Goal: Transaction & Acquisition: Download file/media

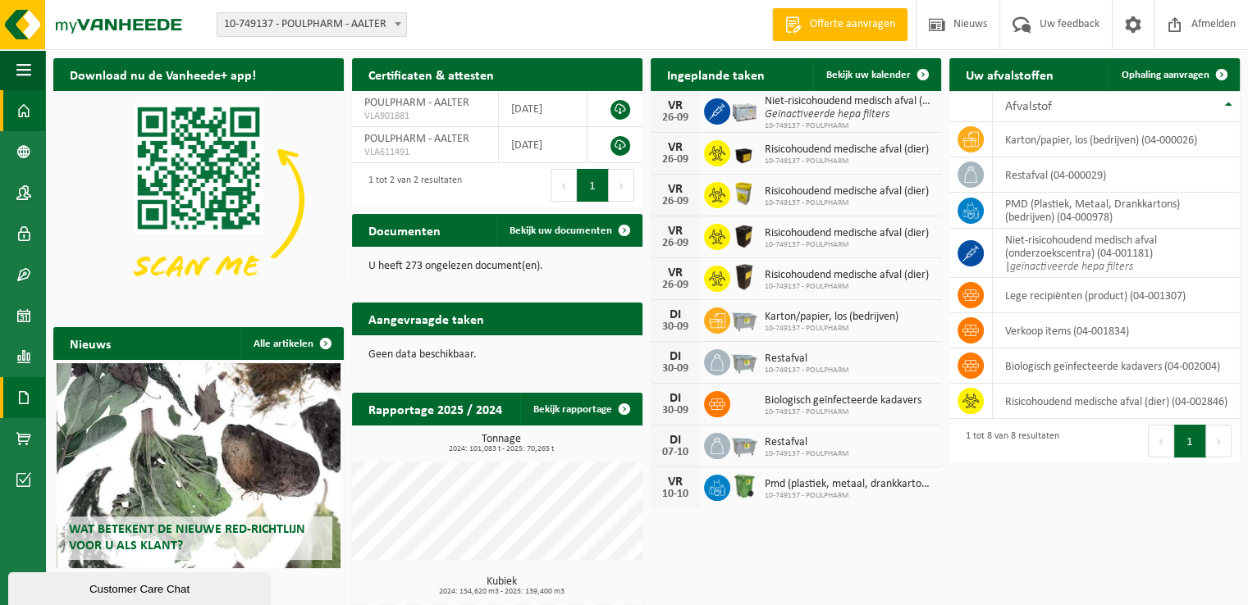
click at [18, 390] on span at bounding box center [23, 397] width 15 height 41
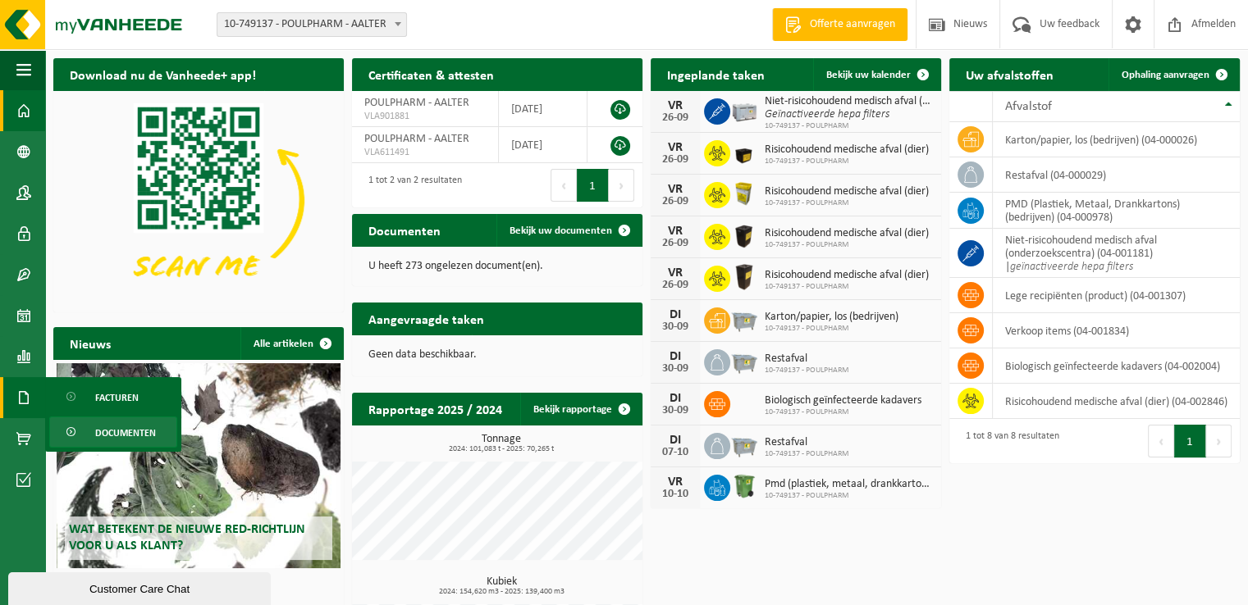
click at [112, 435] on span "Documenten" at bounding box center [125, 433] width 61 height 31
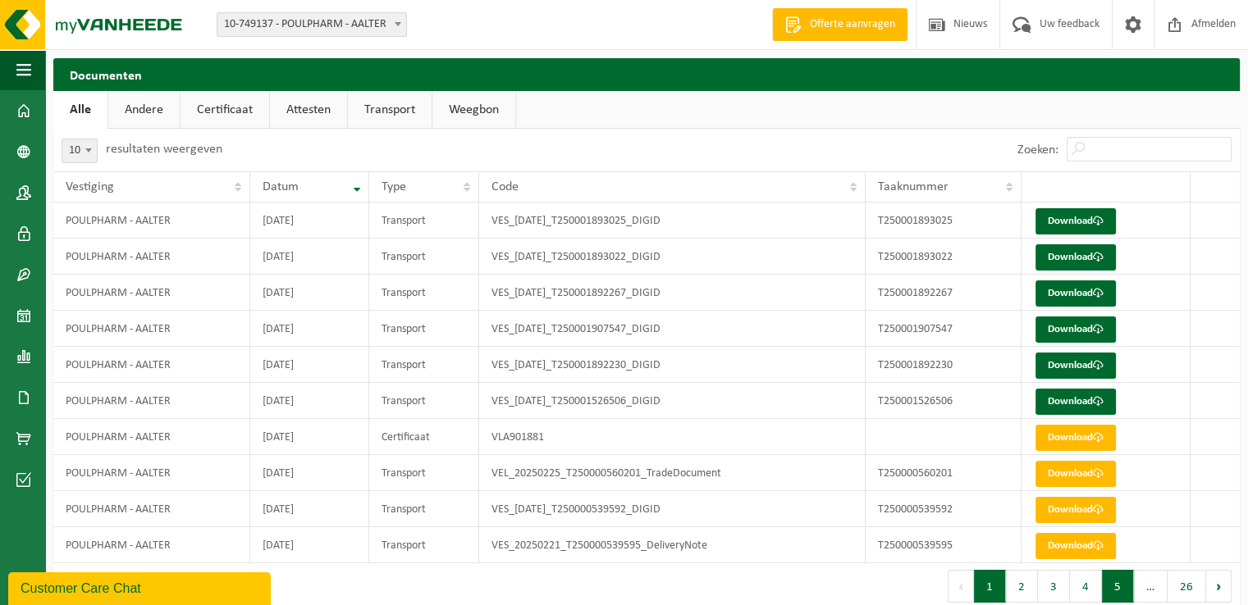
click at [1122, 588] on button "5" at bounding box center [1118, 586] width 32 height 33
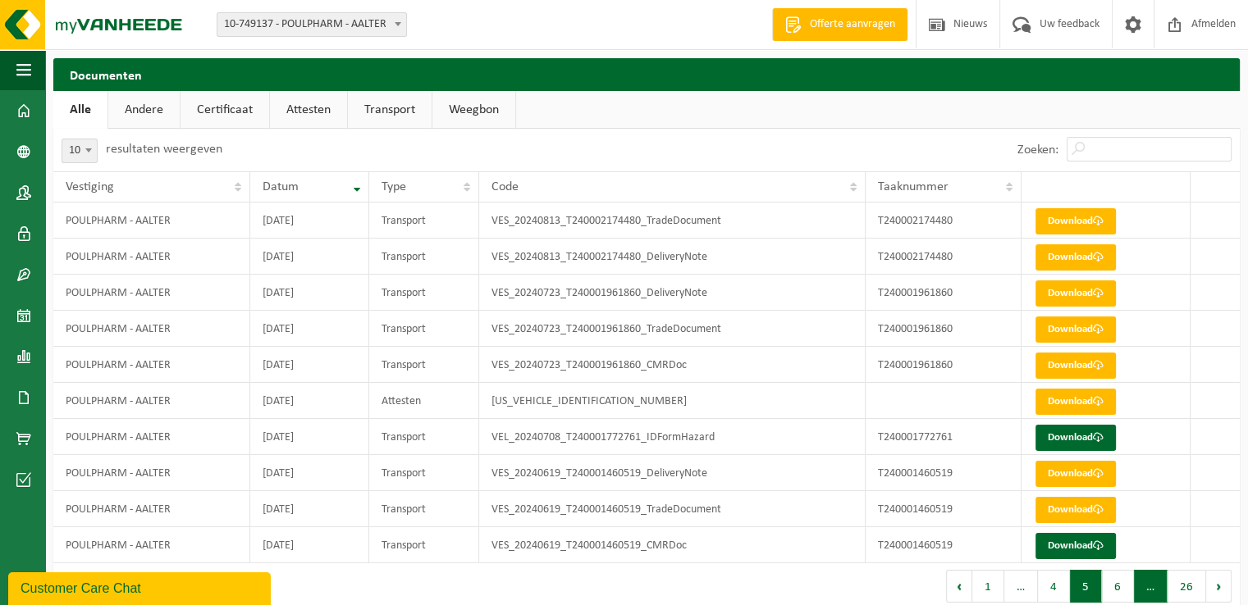
click at [1158, 591] on span "…" at bounding box center [1151, 586] width 34 height 33
click at [1149, 587] on span "…" at bounding box center [1151, 586] width 34 height 33
click at [1227, 585] on button "Volgende" at bounding box center [1218, 586] width 25 height 33
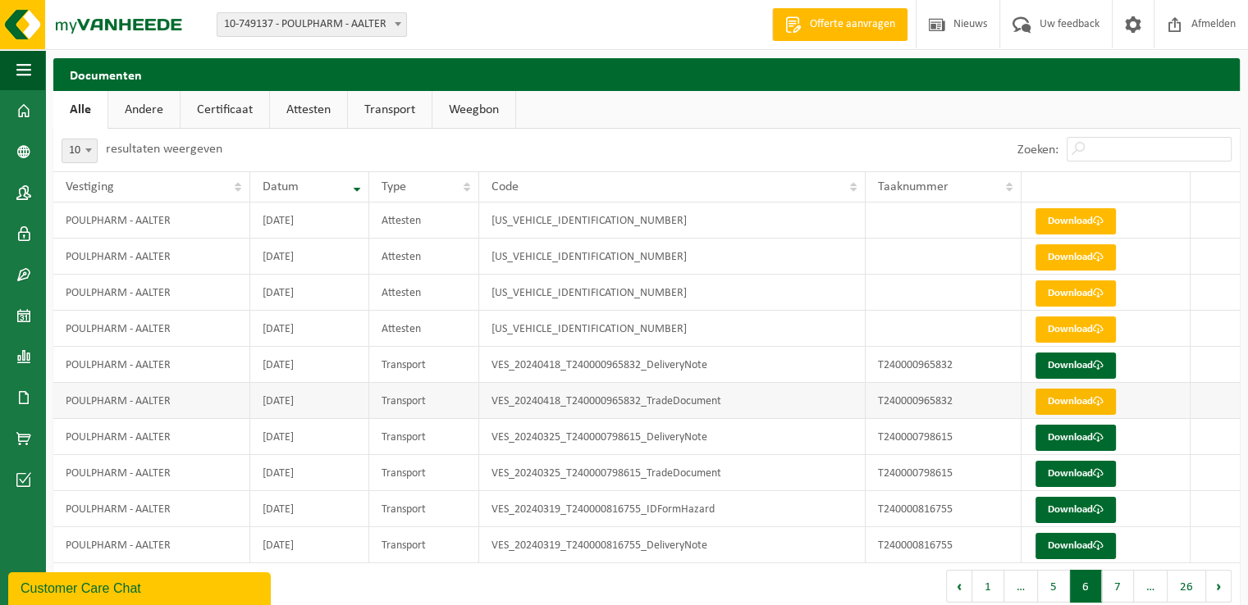
click at [1072, 405] on link "Download" at bounding box center [1075, 402] width 80 height 26
click at [1222, 582] on button "Volgende" at bounding box center [1218, 586] width 25 height 33
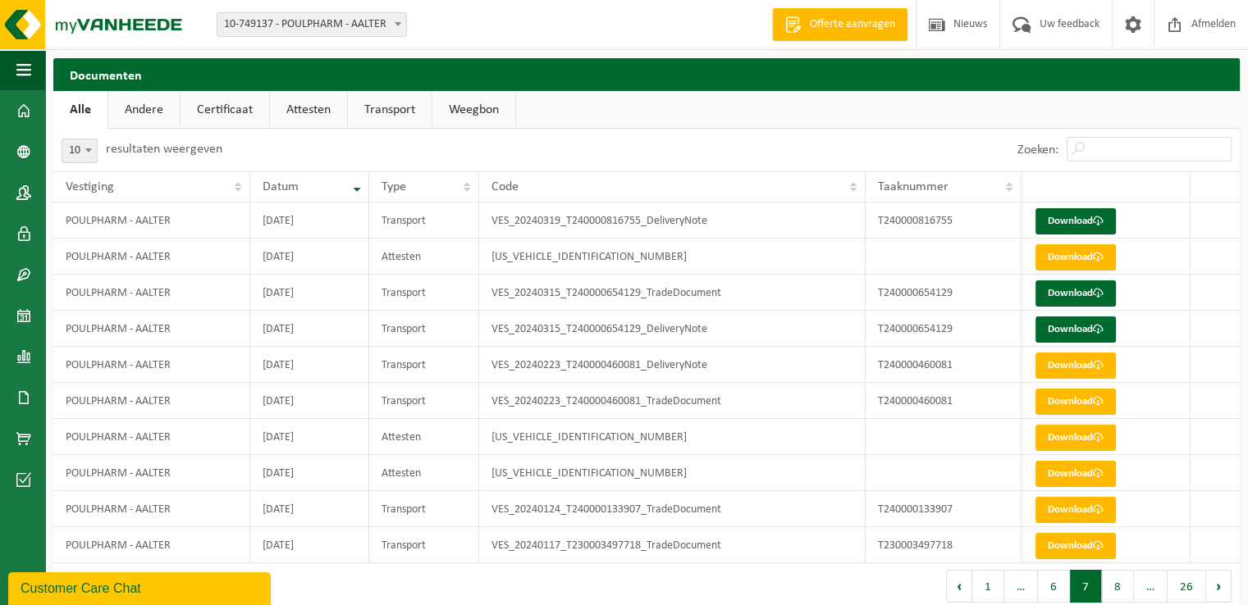
click at [1222, 582] on button "Volgende" at bounding box center [1218, 586] width 25 height 33
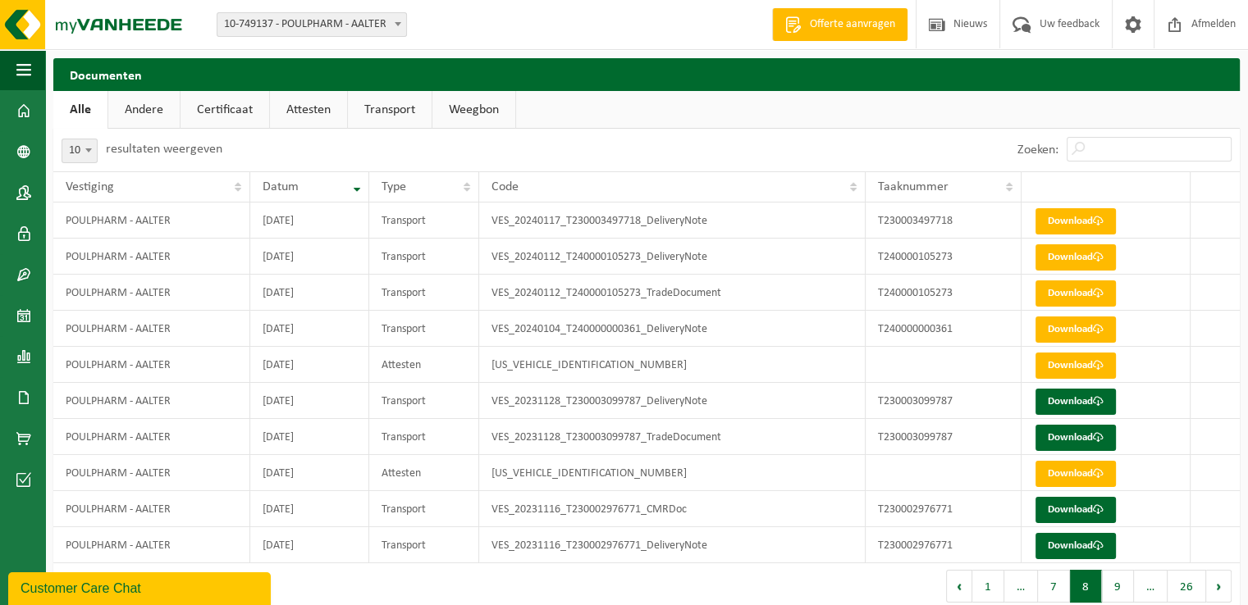
click at [1222, 582] on button "Volgende" at bounding box center [1218, 586] width 25 height 33
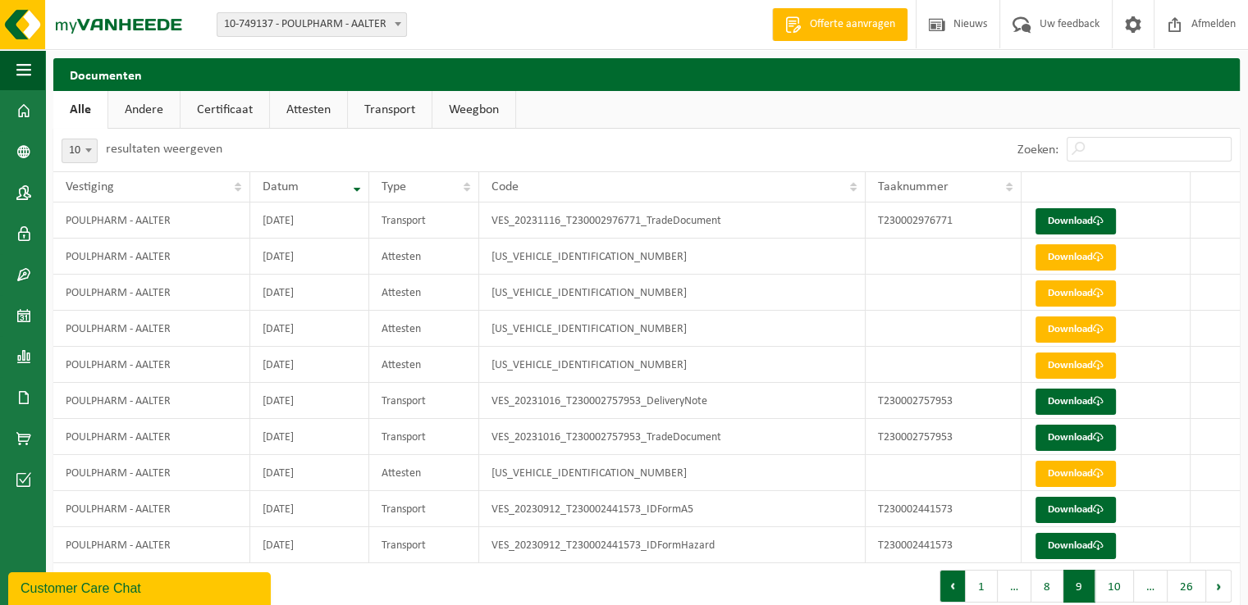
click at [956, 595] on button "Vorige" at bounding box center [952, 586] width 26 height 33
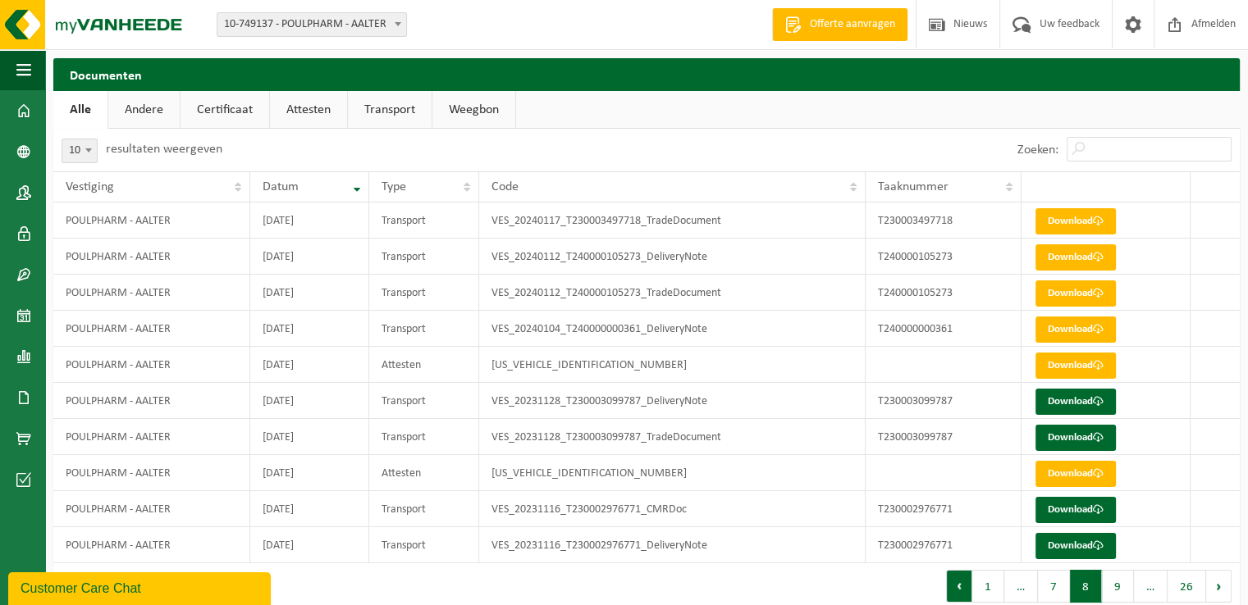
click at [956, 591] on button "Vorige" at bounding box center [959, 586] width 26 height 33
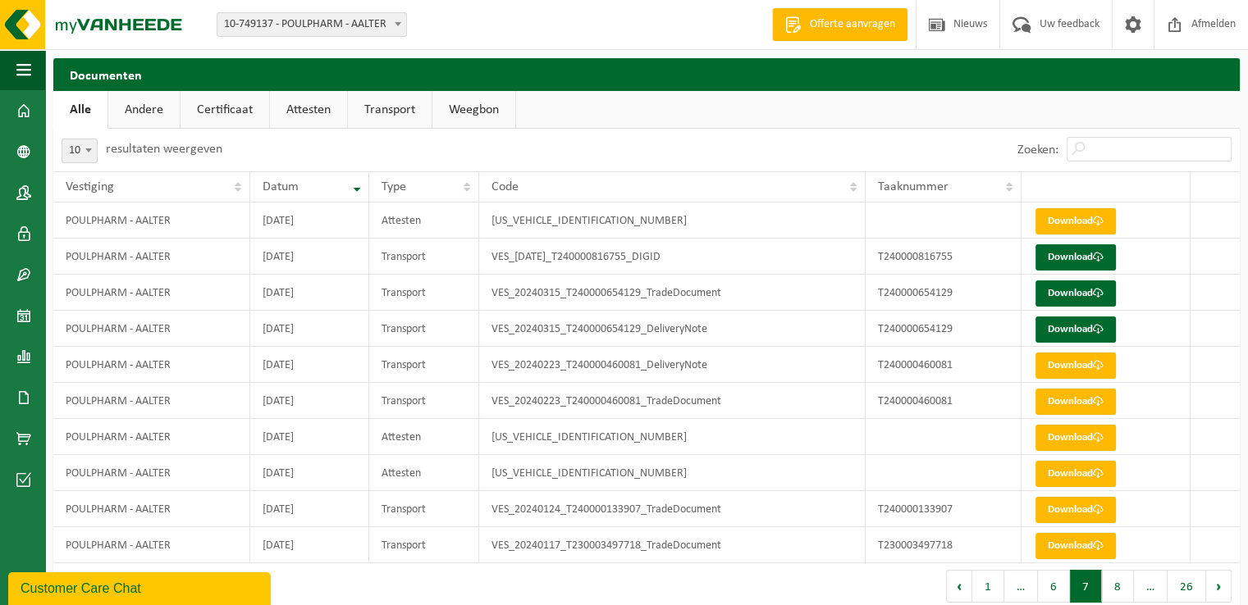
click at [956, 591] on button "Vorige" at bounding box center [959, 586] width 26 height 33
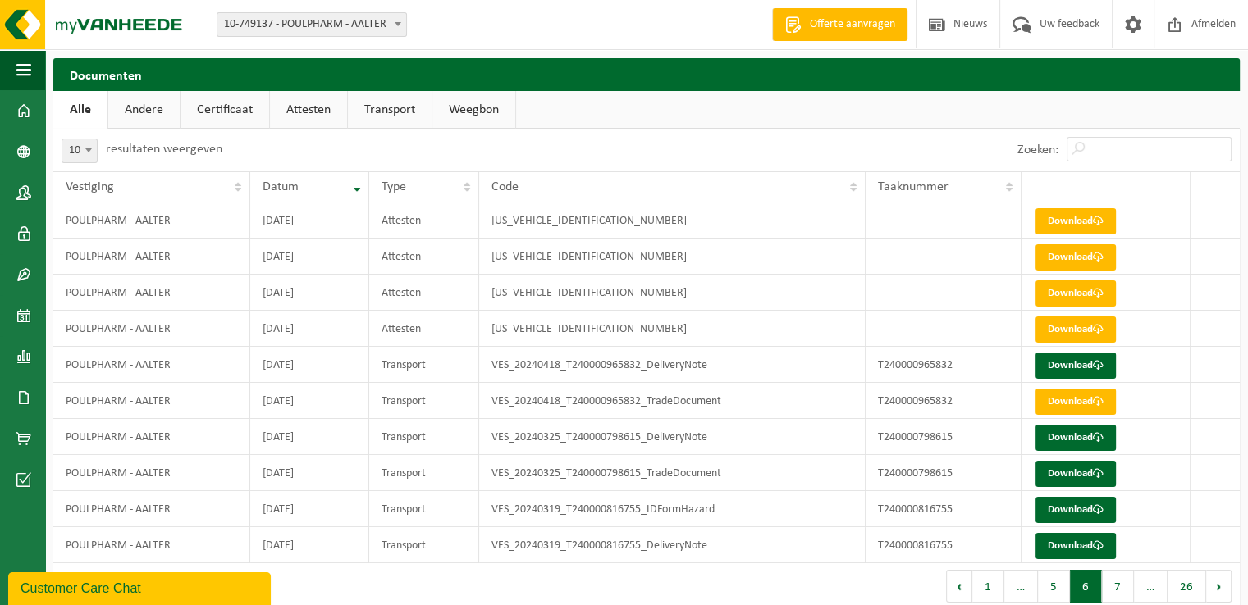
click at [956, 591] on button "Vorige" at bounding box center [959, 586] width 26 height 33
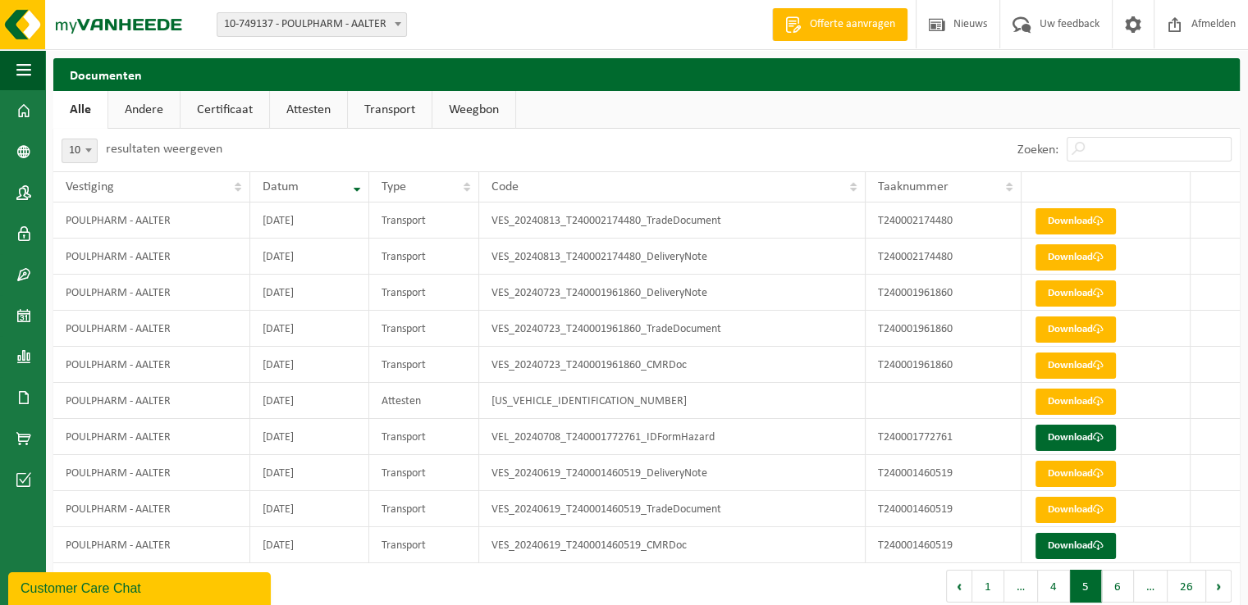
click at [956, 591] on button "Vorige" at bounding box center [959, 586] width 26 height 33
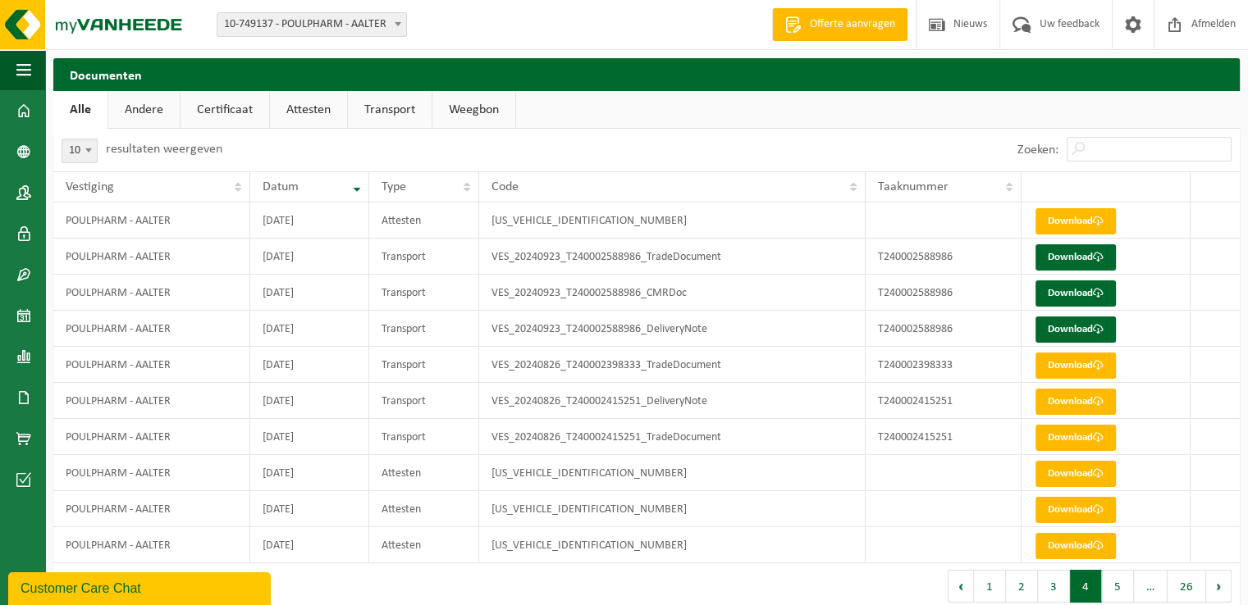
click at [956, 591] on button "Vorige" at bounding box center [961, 586] width 26 height 33
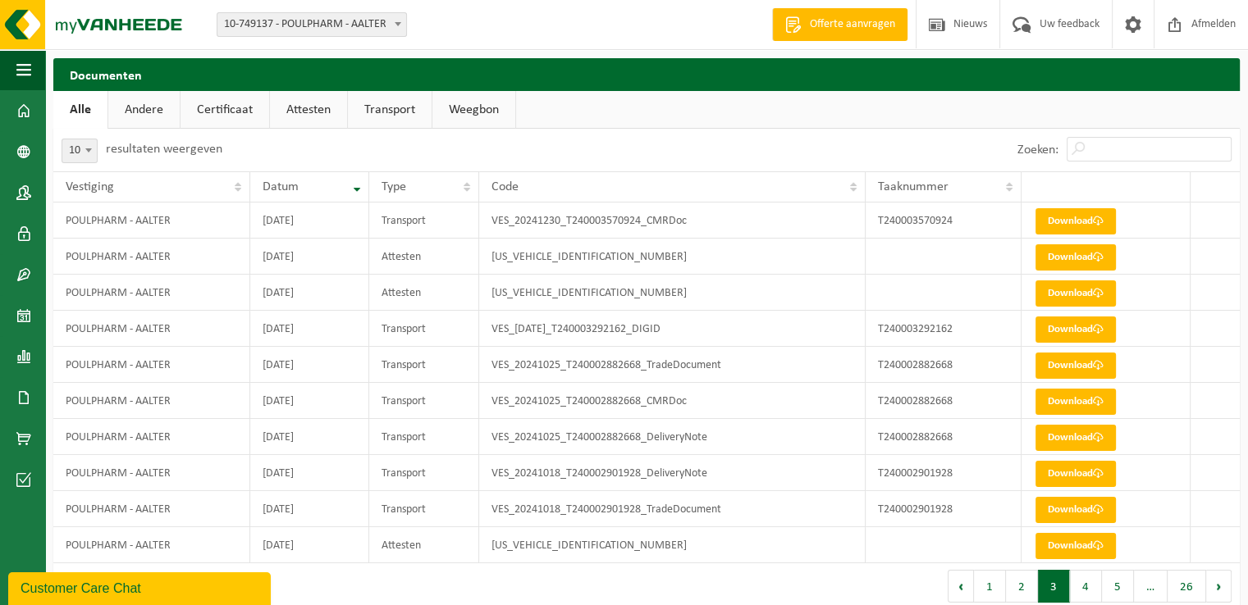
click at [956, 591] on button "Vorige" at bounding box center [961, 586] width 26 height 33
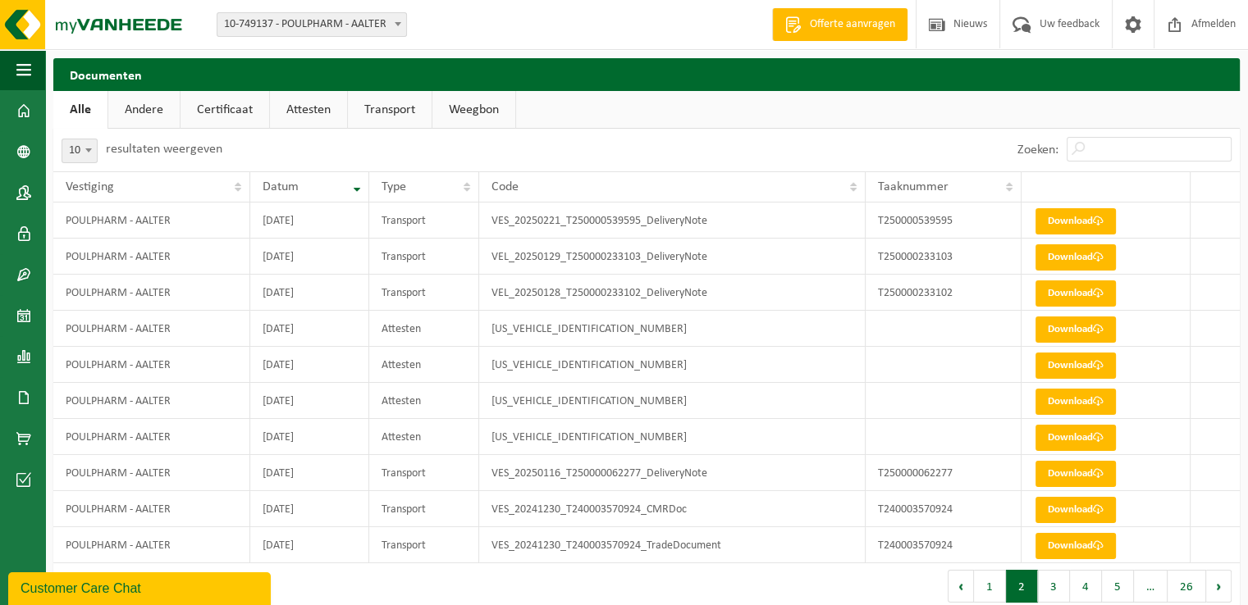
click at [956, 591] on button "Vorige" at bounding box center [961, 586] width 26 height 33
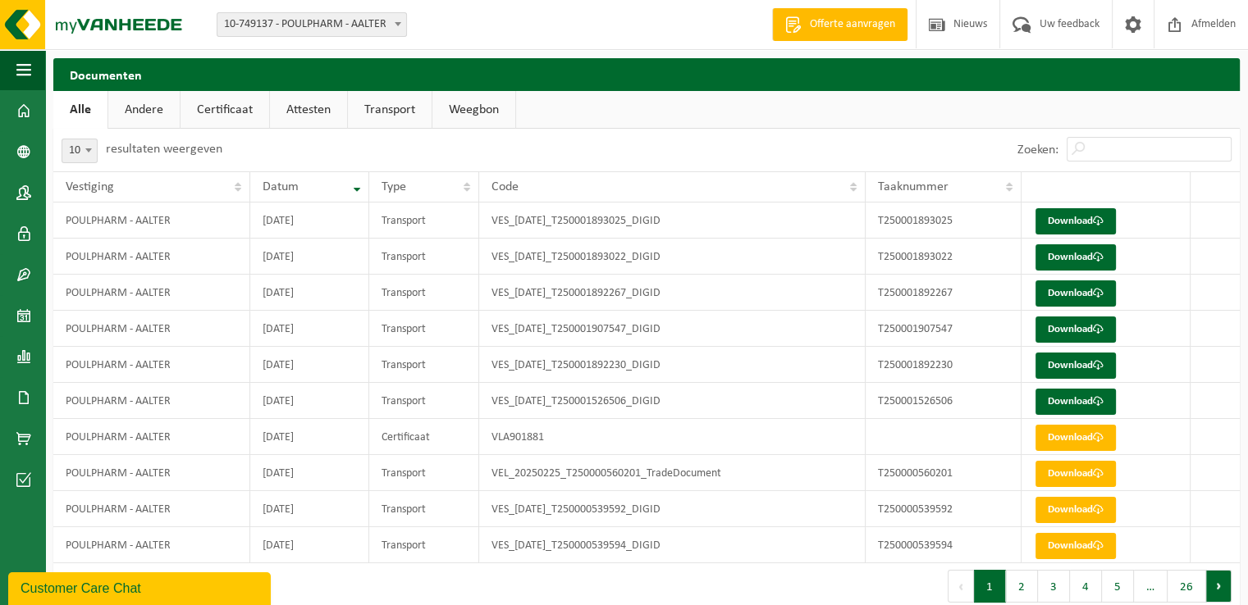
click at [1211, 595] on button "Volgende" at bounding box center [1218, 586] width 25 height 33
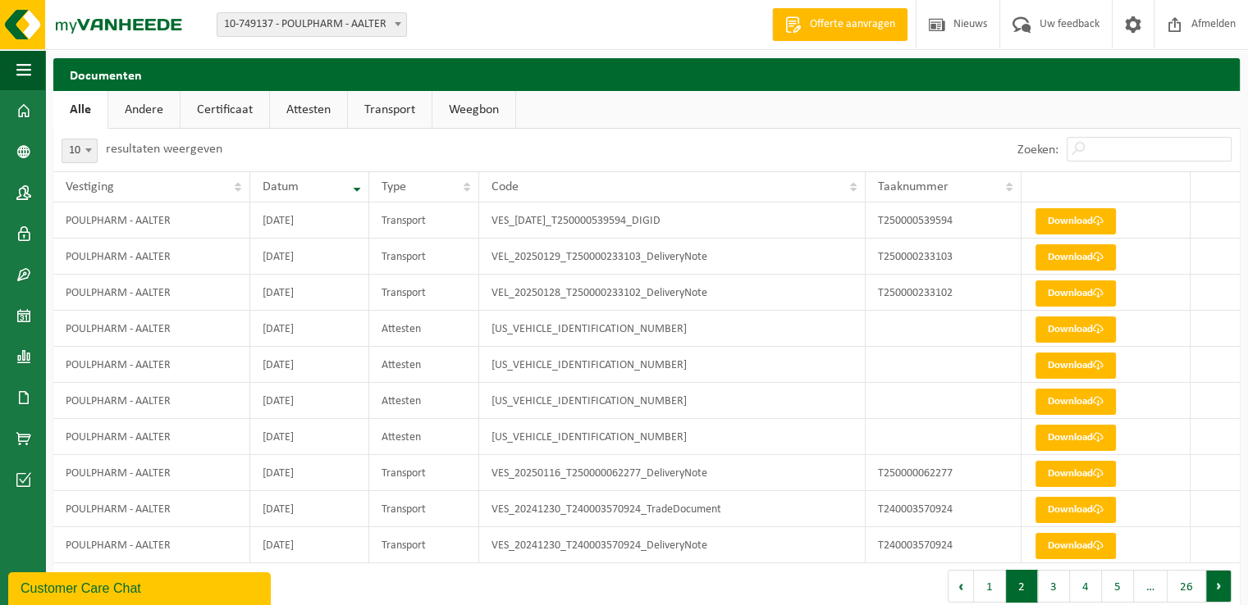
click at [1212, 583] on button "Volgende" at bounding box center [1218, 586] width 25 height 33
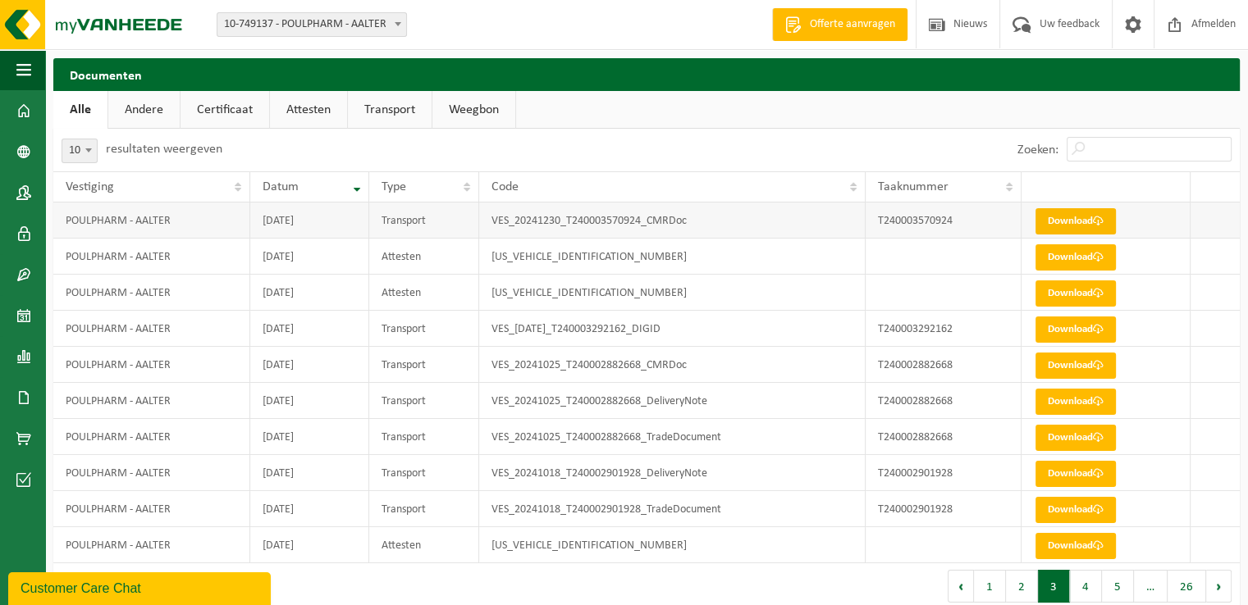
click at [1082, 224] on link "Download" at bounding box center [1075, 221] width 80 height 26
drag, startPoint x: 952, startPoint y: 217, endPoint x: 869, endPoint y: 226, distance: 84.1
click at [869, 226] on td "T240003570924" at bounding box center [943, 221] width 156 height 36
copy td "T240003570924"
click at [1162, 157] on input "Zoeken:" at bounding box center [1148, 149] width 165 height 25
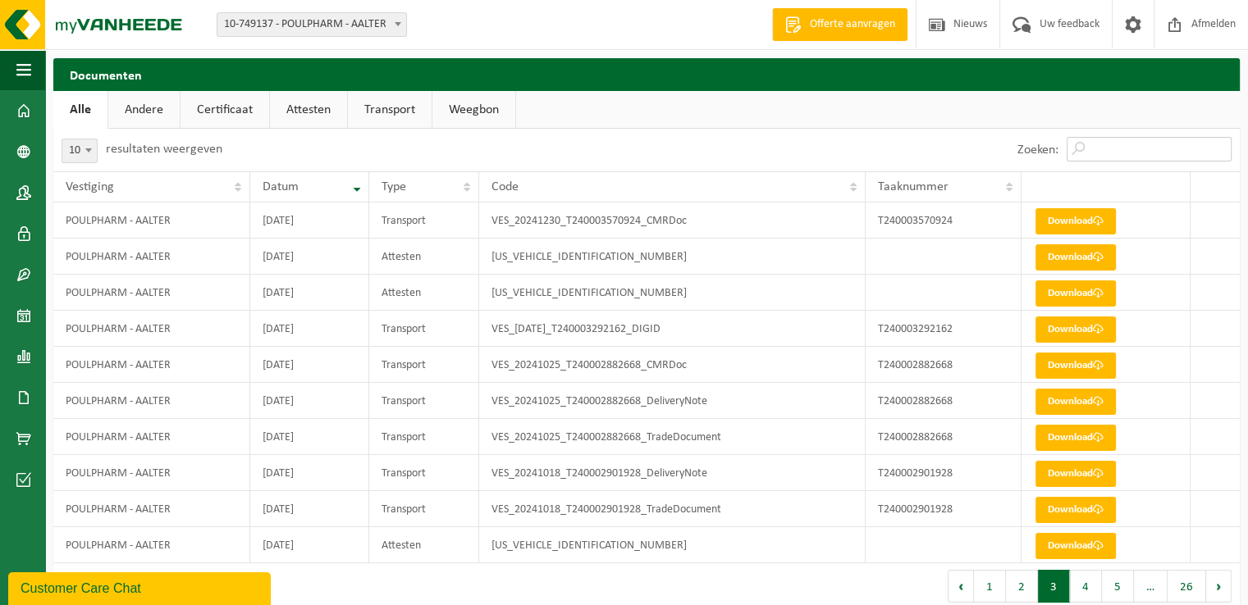
paste input "T240003570924"
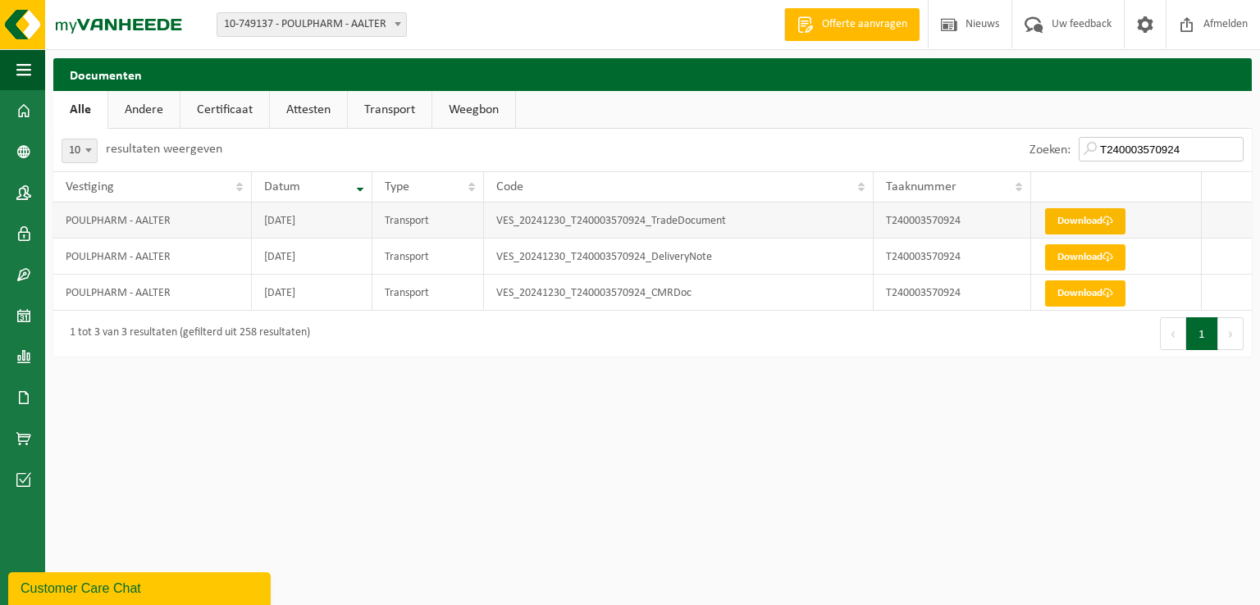
type input "T240003570924"
click at [1076, 222] on link "Download" at bounding box center [1085, 221] width 80 height 26
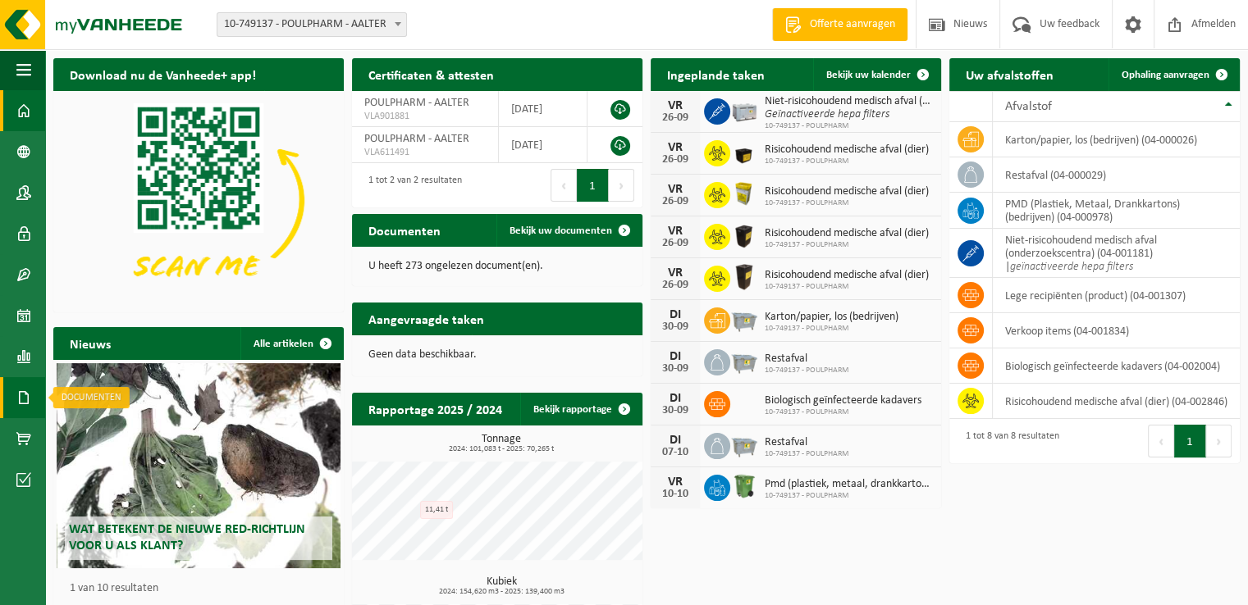
click at [23, 393] on span at bounding box center [23, 397] width 15 height 41
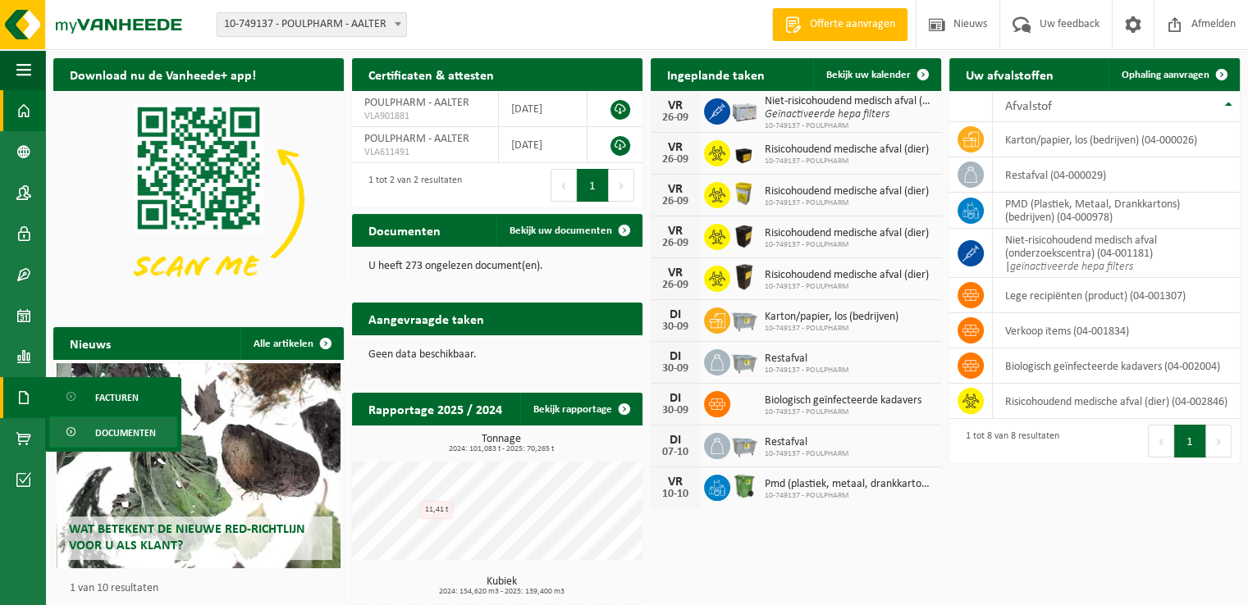
click at [116, 430] on span "Documenten" at bounding box center [125, 433] width 61 height 31
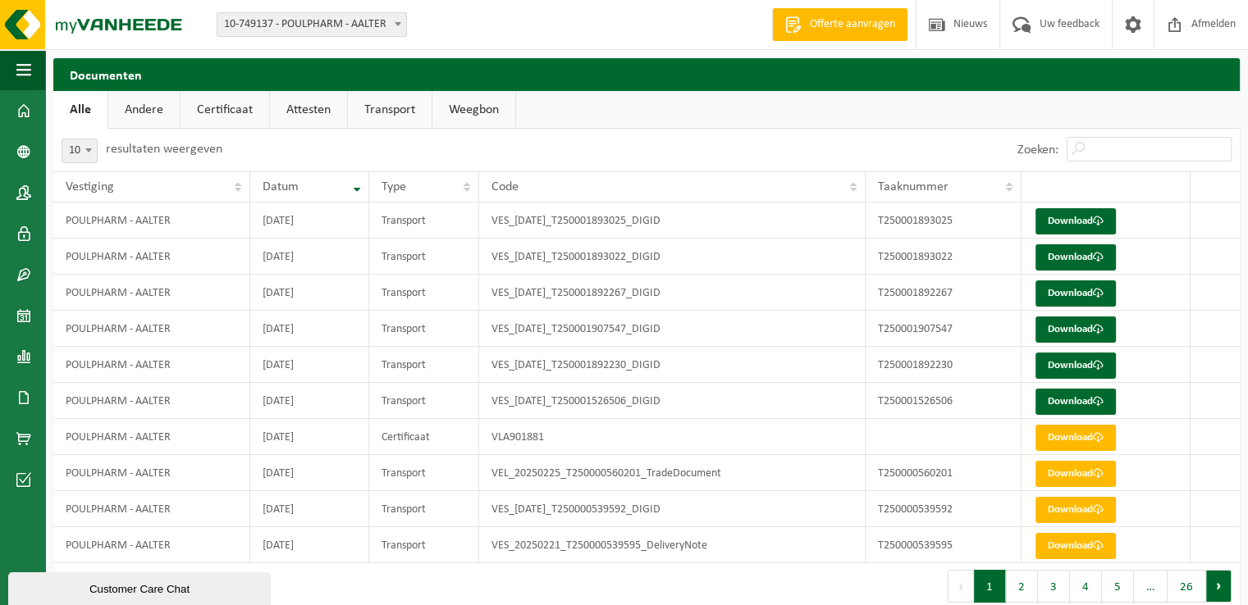
click at [1217, 594] on button "Volgende" at bounding box center [1218, 586] width 25 height 33
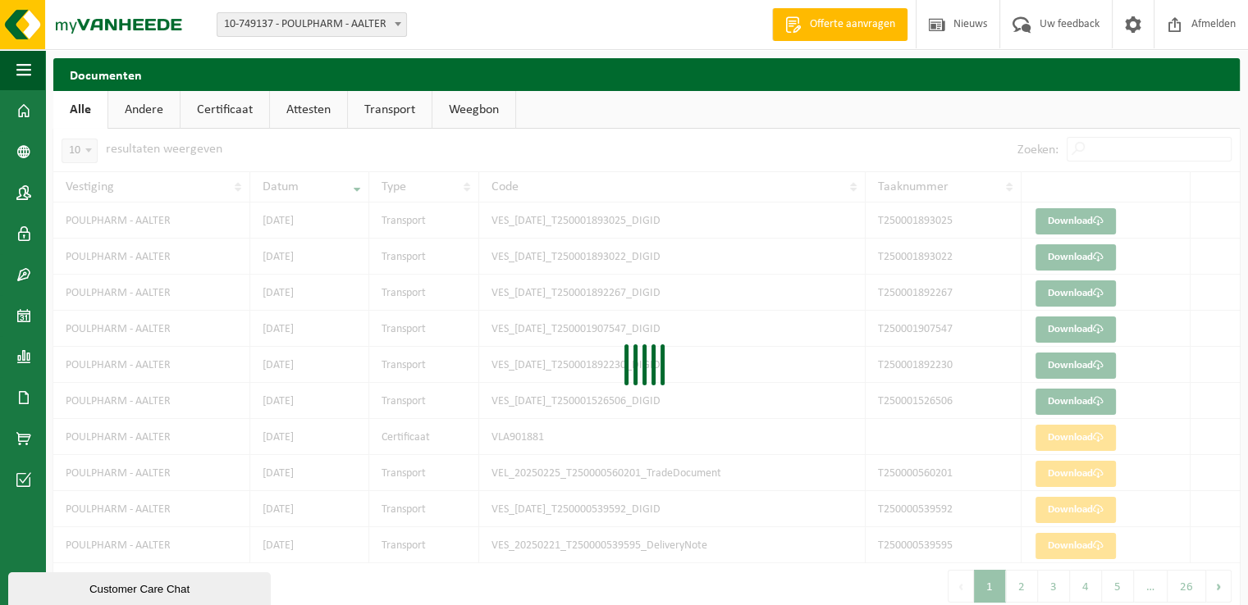
click at [1217, 594] on div "10 25 50 100 10 resultaten weergeven Zoeken: Vestiging Datum Type Code Taaknumm…" at bounding box center [646, 369] width 1186 height 481
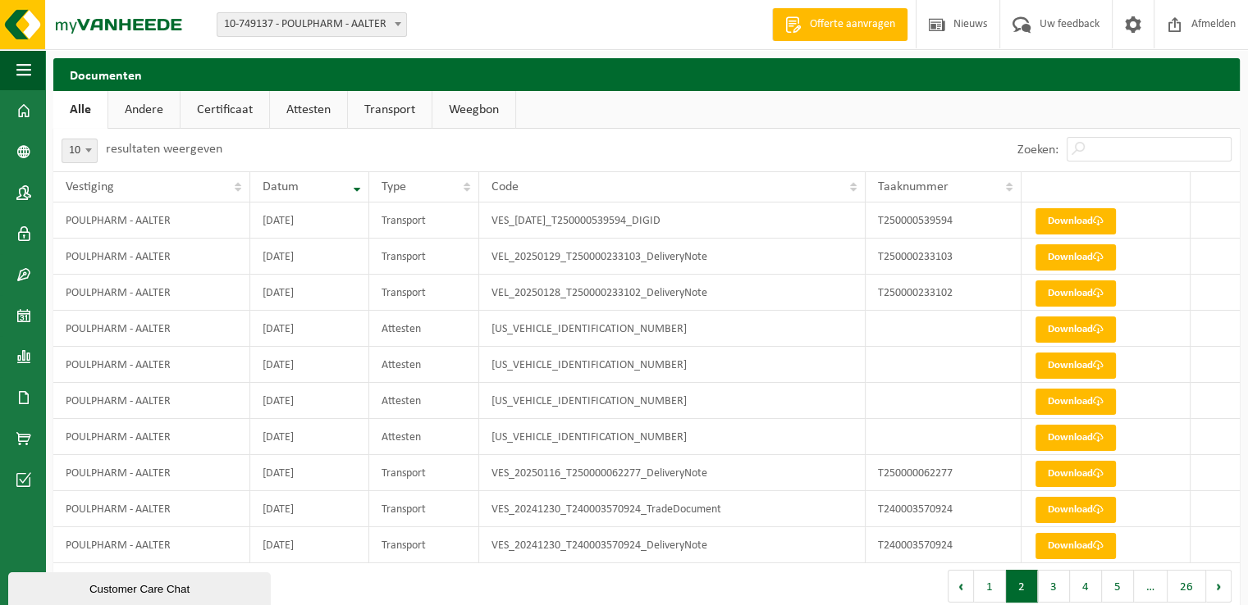
click at [1217, 594] on button "Volgende" at bounding box center [1218, 586] width 25 height 33
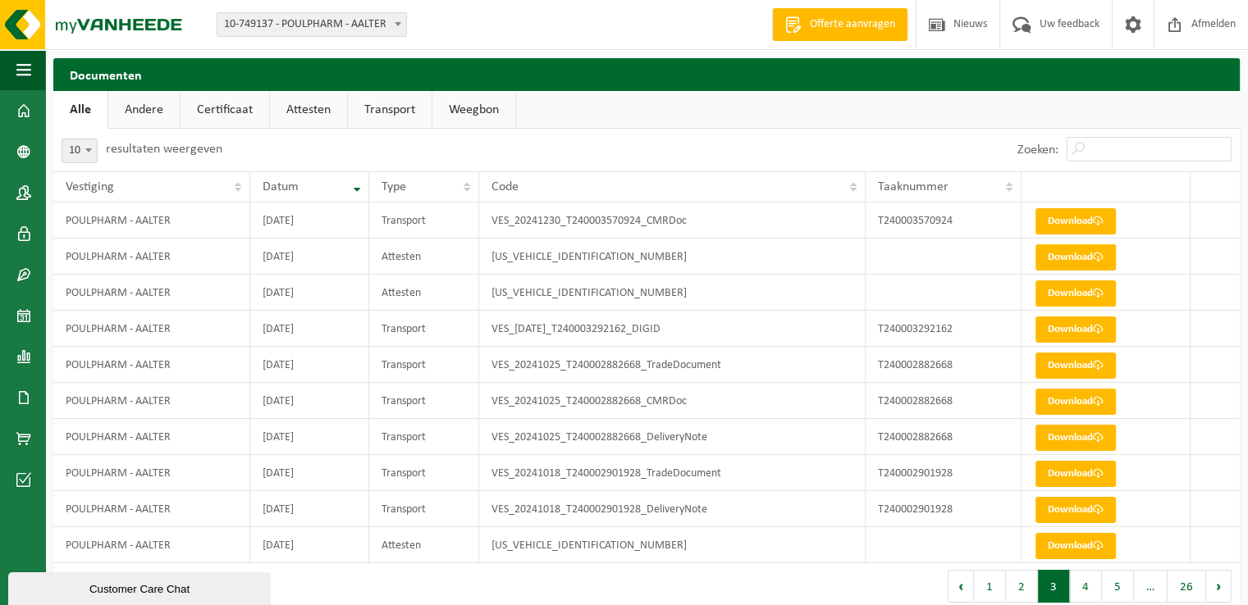
click at [1217, 594] on button "Volgende" at bounding box center [1218, 586] width 25 height 33
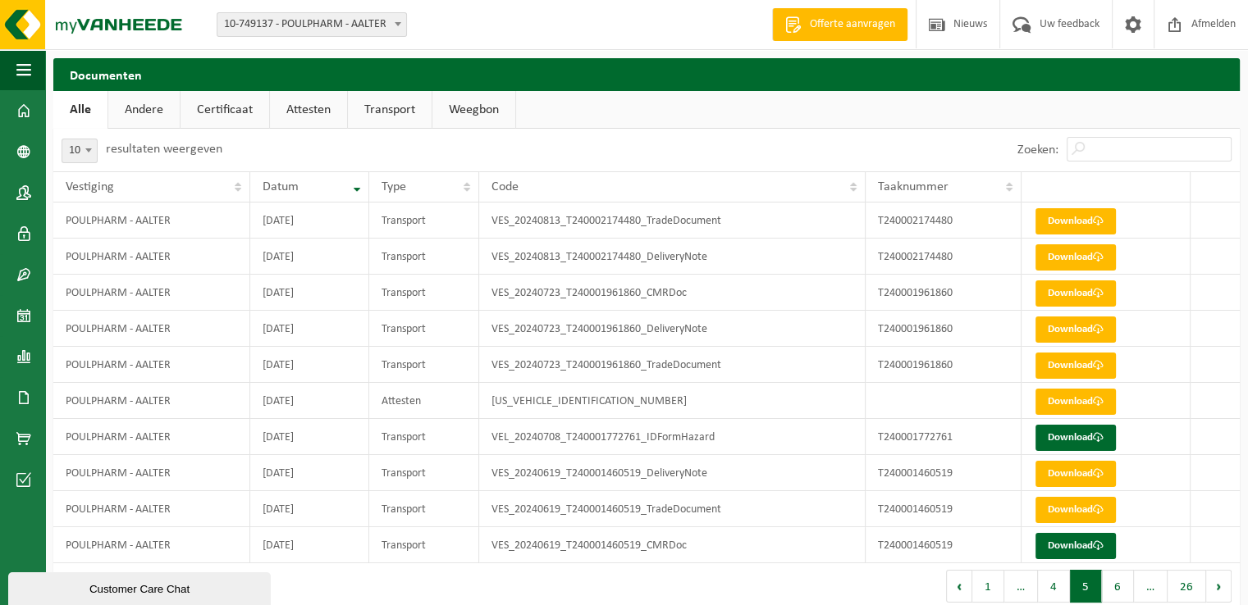
click at [1217, 594] on button "Volgende" at bounding box center [1218, 586] width 25 height 33
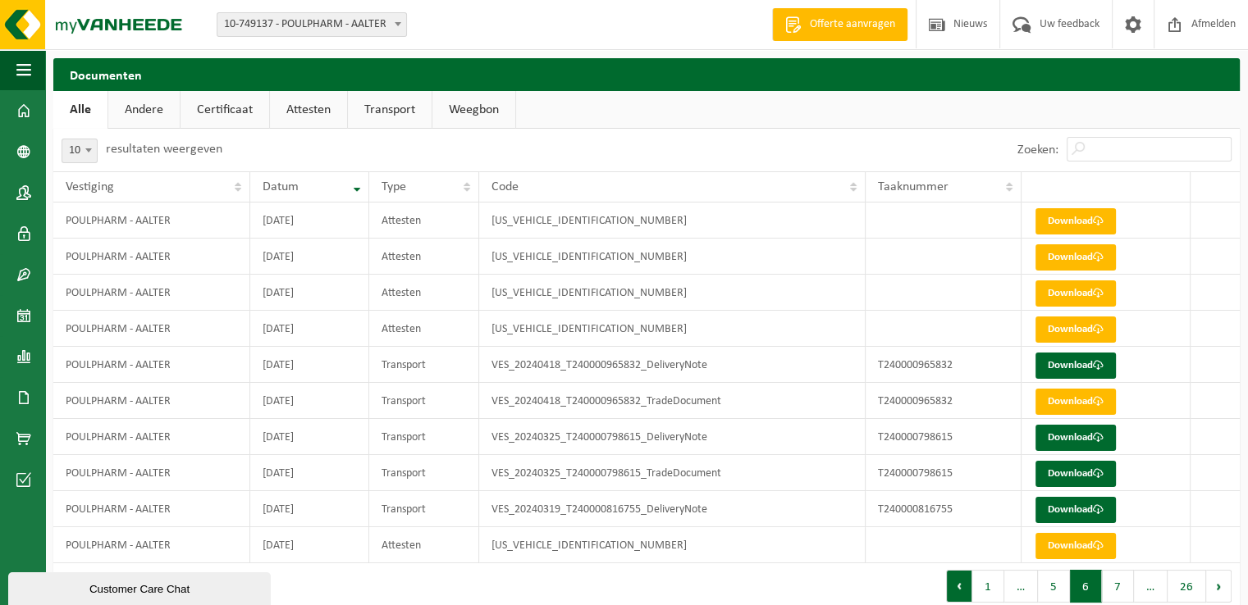
click at [952, 586] on button "Vorige" at bounding box center [959, 586] width 26 height 33
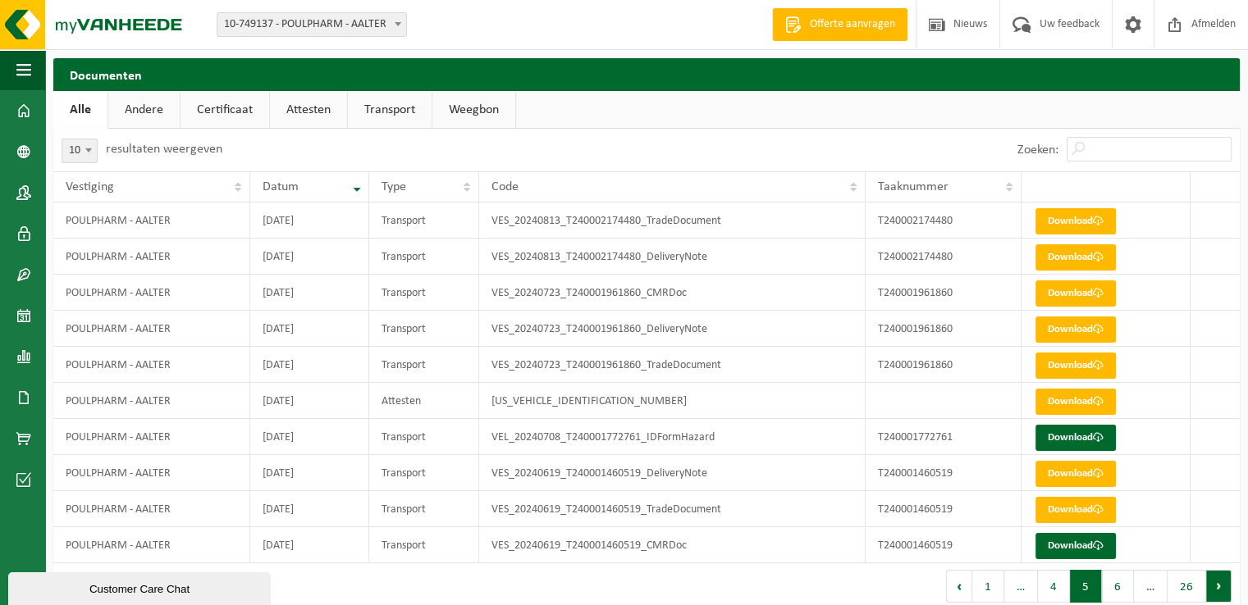
click at [1224, 587] on button "Volgende" at bounding box center [1218, 586] width 25 height 33
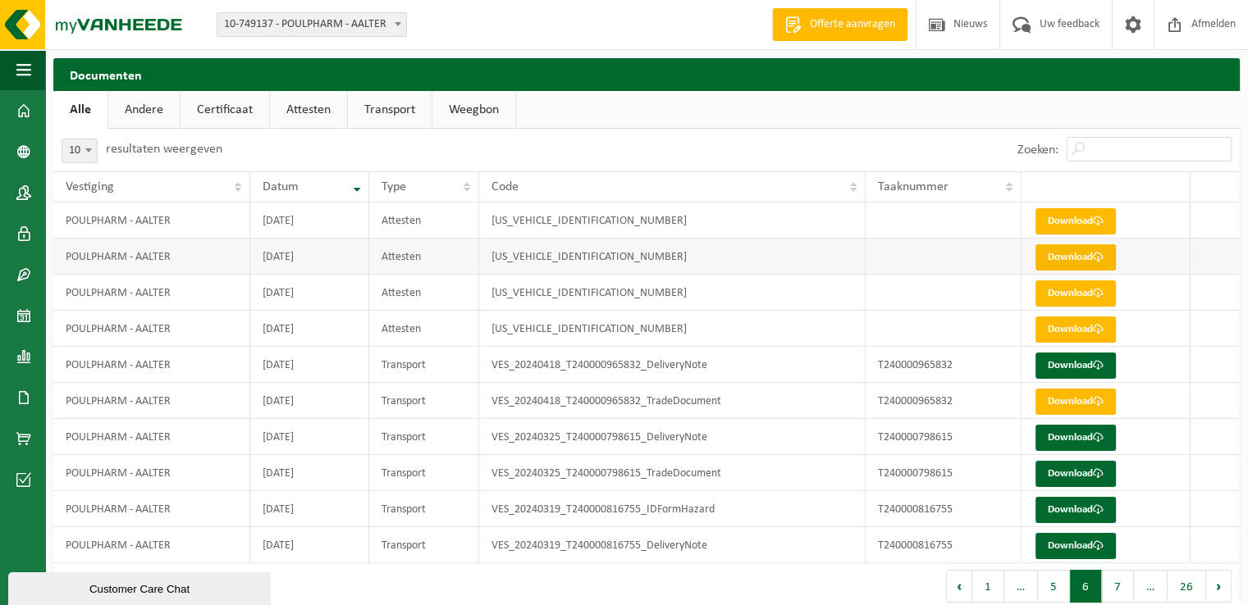
click at [1053, 266] on link "Download" at bounding box center [1075, 257] width 80 height 26
click at [375, 106] on link "Transport" at bounding box center [390, 110] width 84 height 38
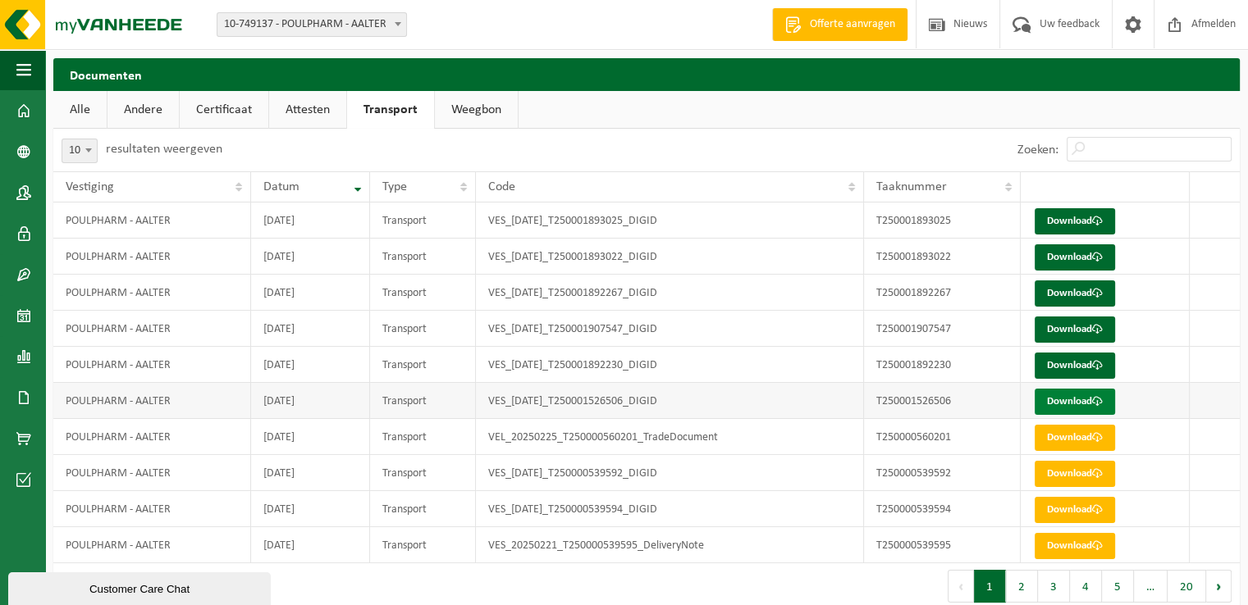
click at [1064, 400] on link "Download" at bounding box center [1074, 402] width 80 height 26
click at [138, 107] on link "Andere" at bounding box center [142, 110] width 71 height 38
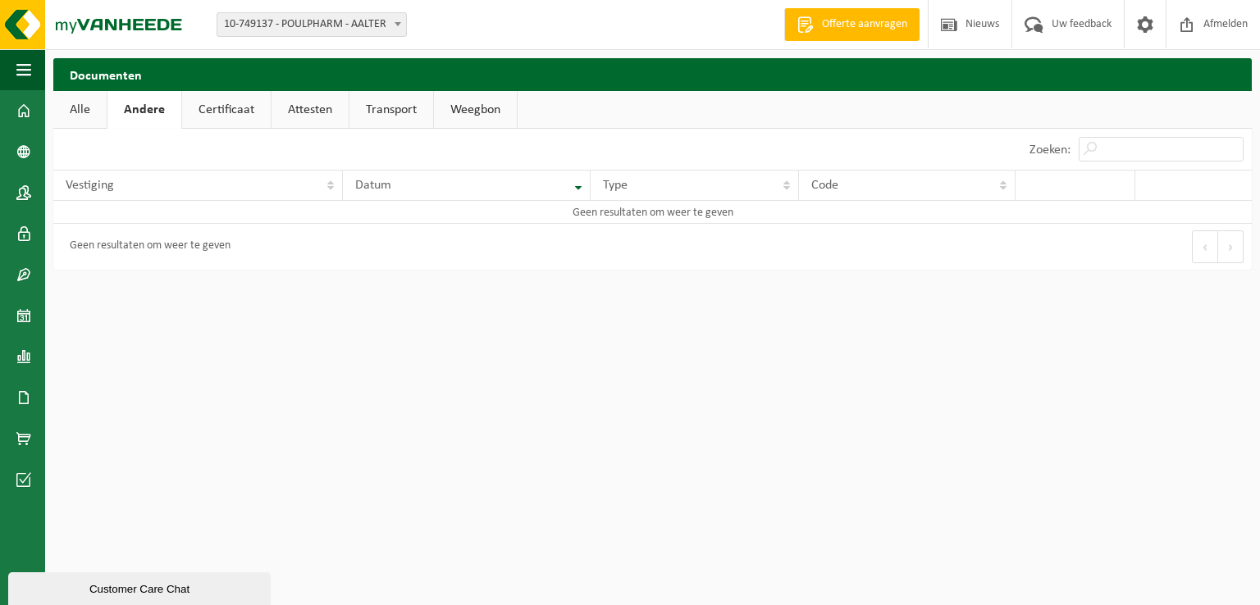
click at [200, 105] on link "Certificaat" at bounding box center [226, 110] width 89 height 38
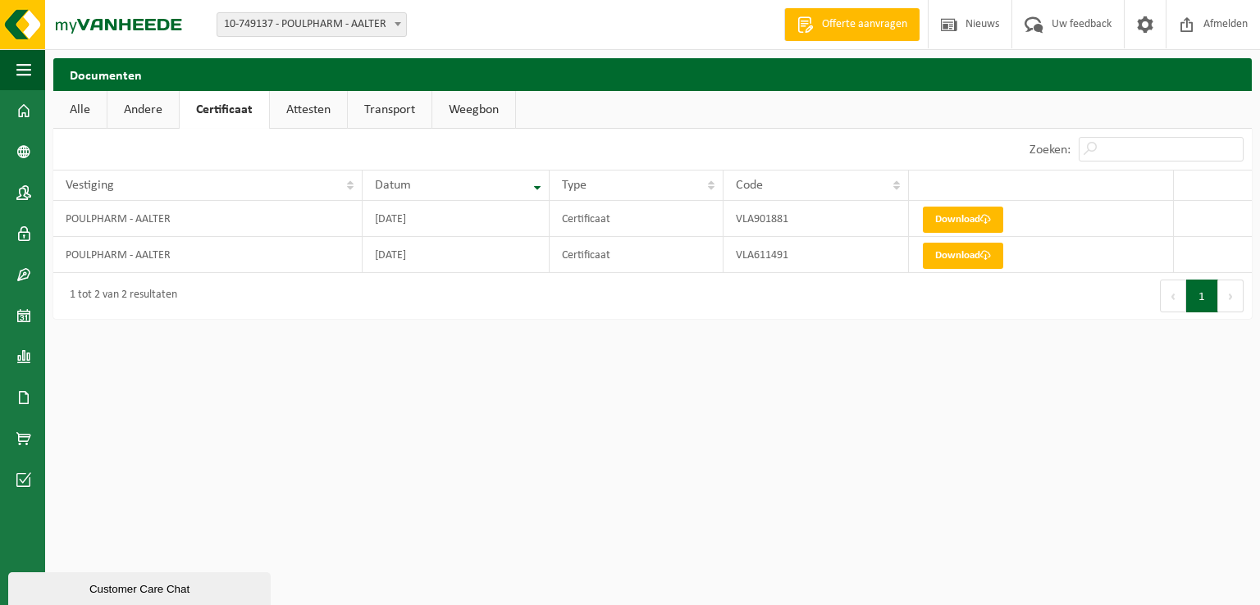
click at [387, 95] on link "Transport" at bounding box center [390, 110] width 84 height 38
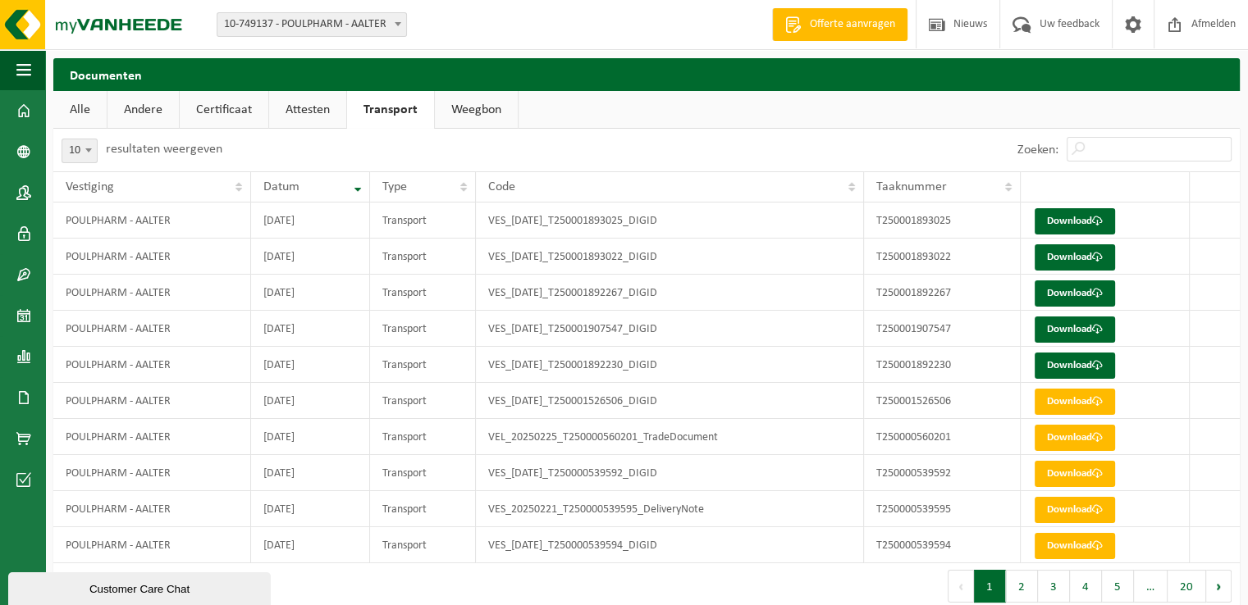
click at [468, 116] on link "Weegbon" at bounding box center [476, 110] width 83 height 38
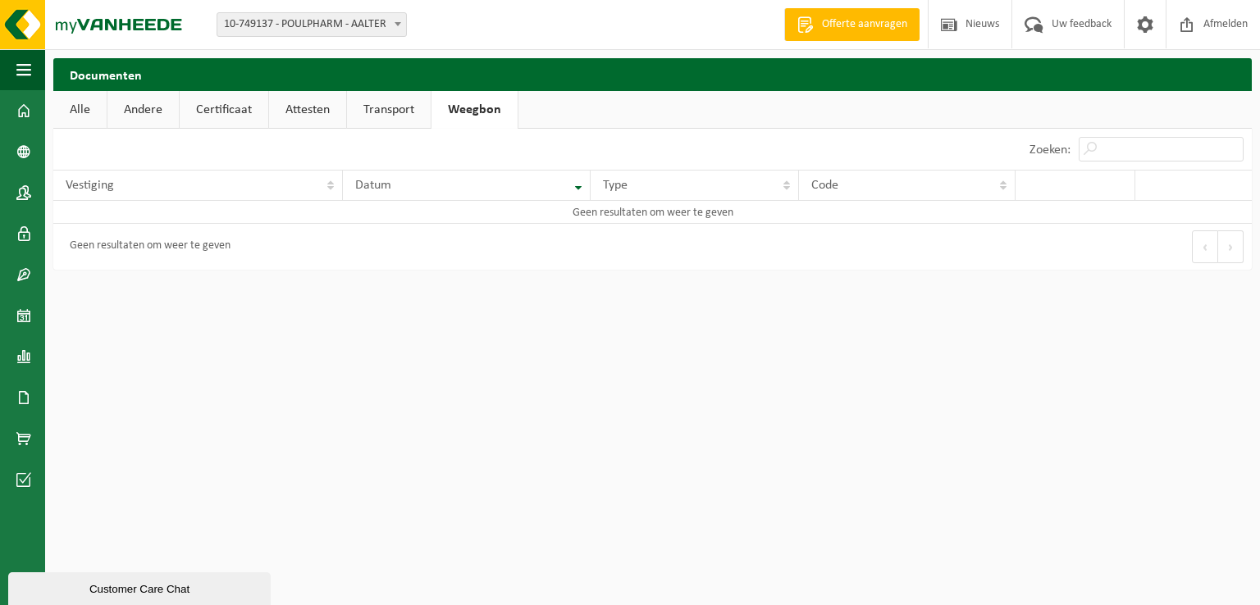
click at [129, 110] on link "Andere" at bounding box center [142, 110] width 71 height 38
drag, startPoint x: 80, startPoint y: 110, endPoint x: 98, endPoint y: 103, distance: 18.4
click at [80, 111] on link "Alle" at bounding box center [79, 110] width 53 height 38
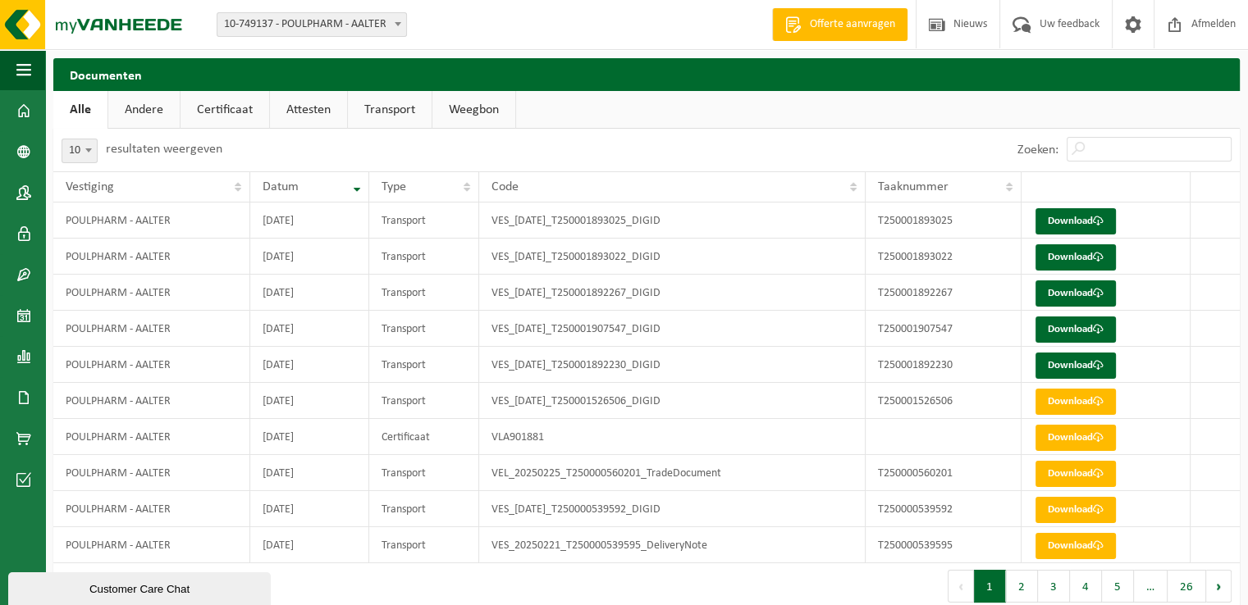
click at [385, 108] on link "Transport" at bounding box center [390, 110] width 84 height 38
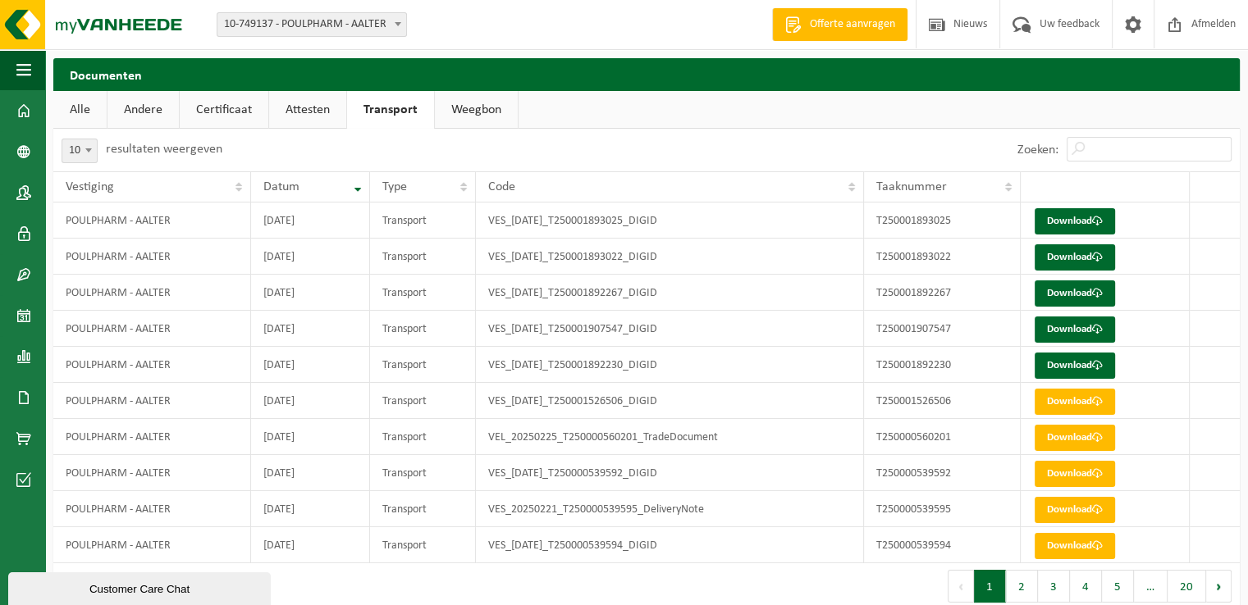
click at [291, 106] on link "Attesten" at bounding box center [307, 110] width 77 height 38
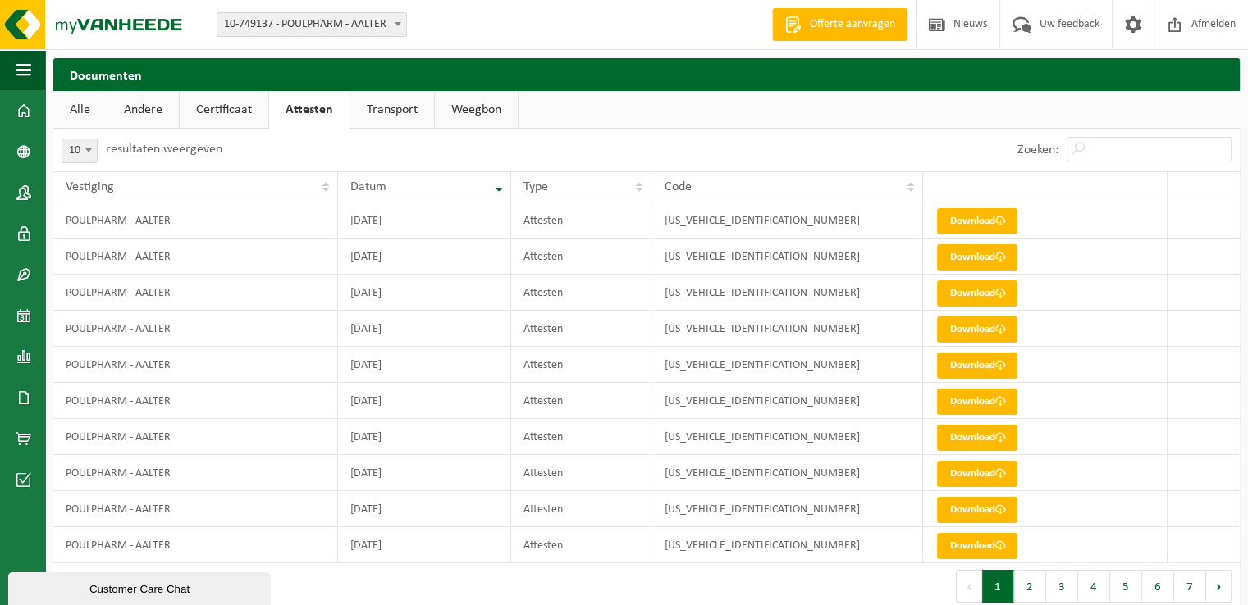
click at [79, 103] on link "Alle" at bounding box center [79, 110] width 53 height 38
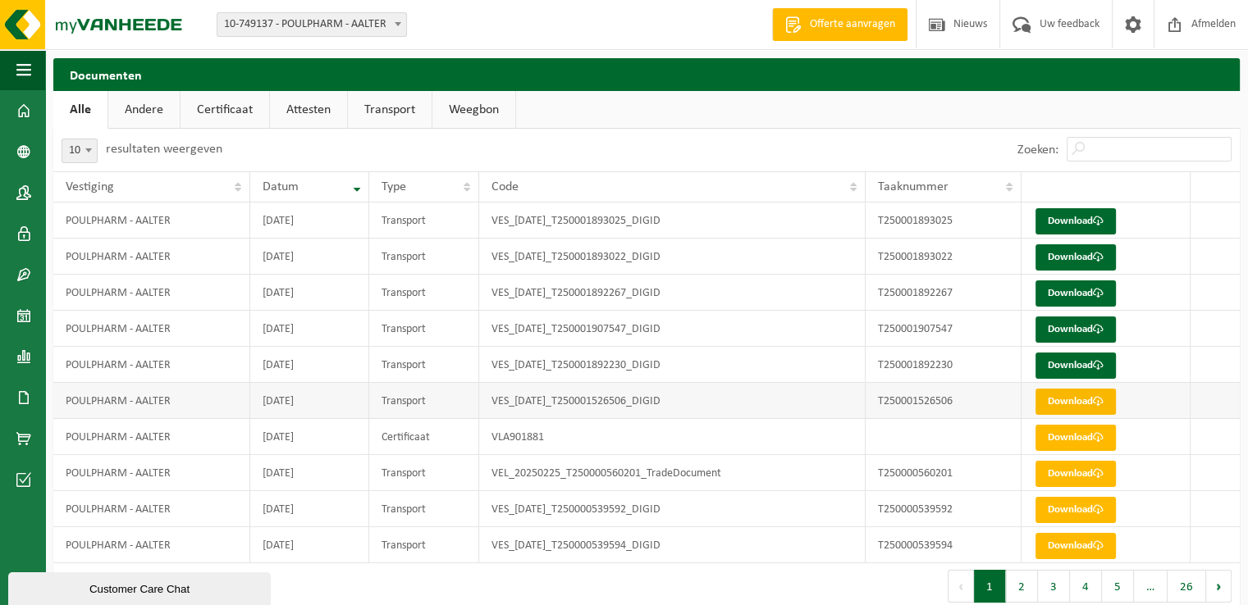
click at [1080, 398] on link "Download" at bounding box center [1075, 402] width 80 height 26
click at [1116, 152] on input "Zoeken:" at bounding box center [1148, 149] width 165 height 25
paste input "T250001526506"
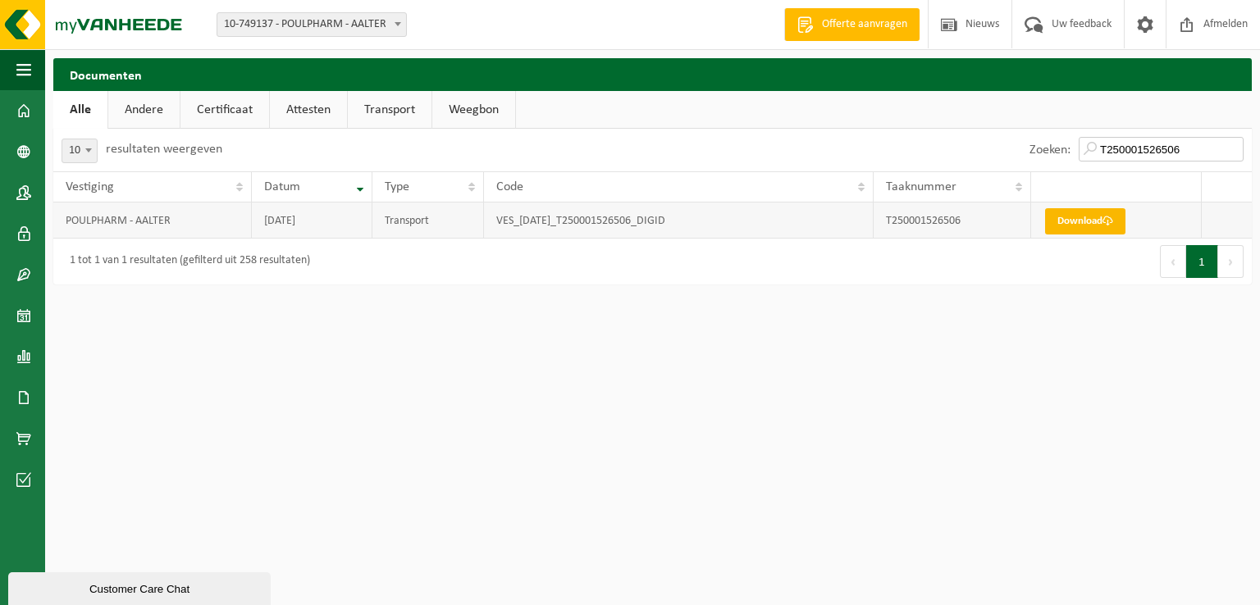
type input "T250001526506"
click at [1089, 224] on link "Download" at bounding box center [1085, 221] width 80 height 26
